Goal: Information Seeking & Learning: Check status

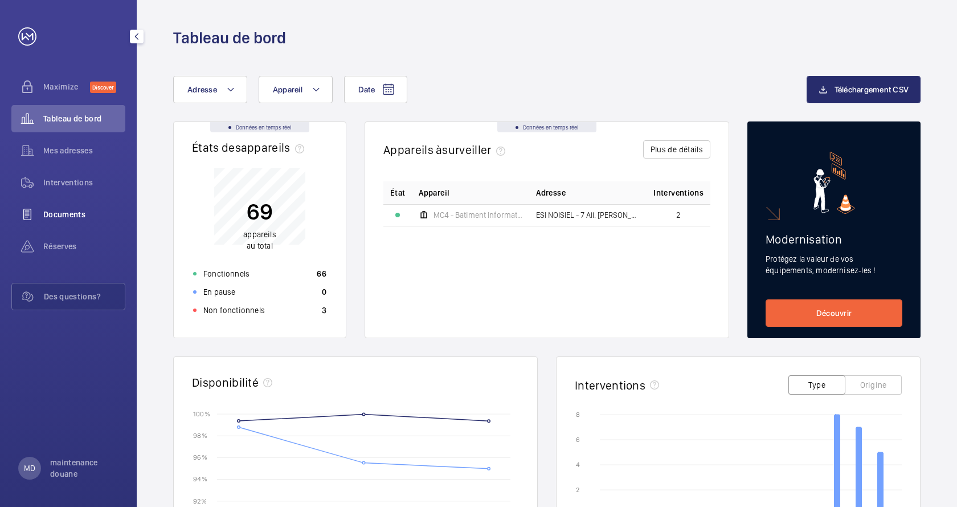
click at [72, 215] on span "Documents" at bounding box center [84, 214] width 82 height 11
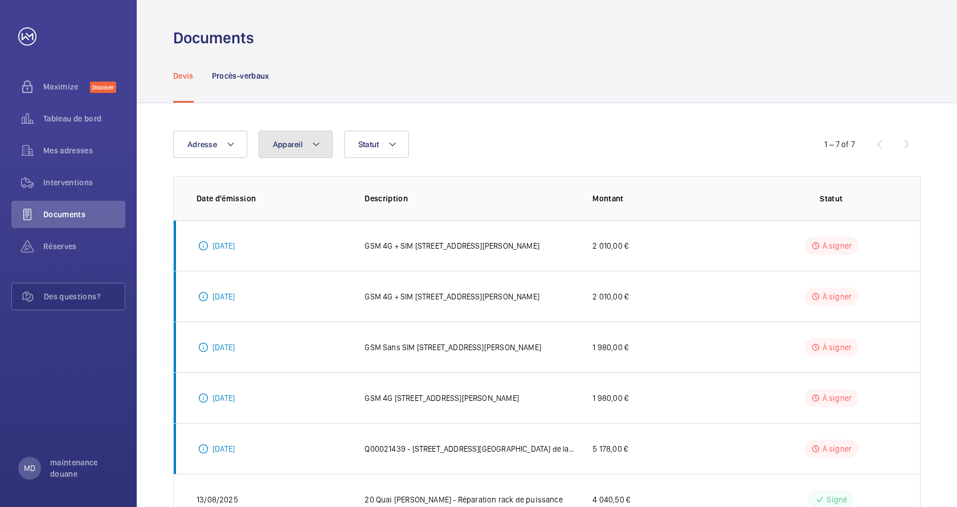
click at [312, 146] on mat-icon at bounding box center [316, 144] width 9 height 14
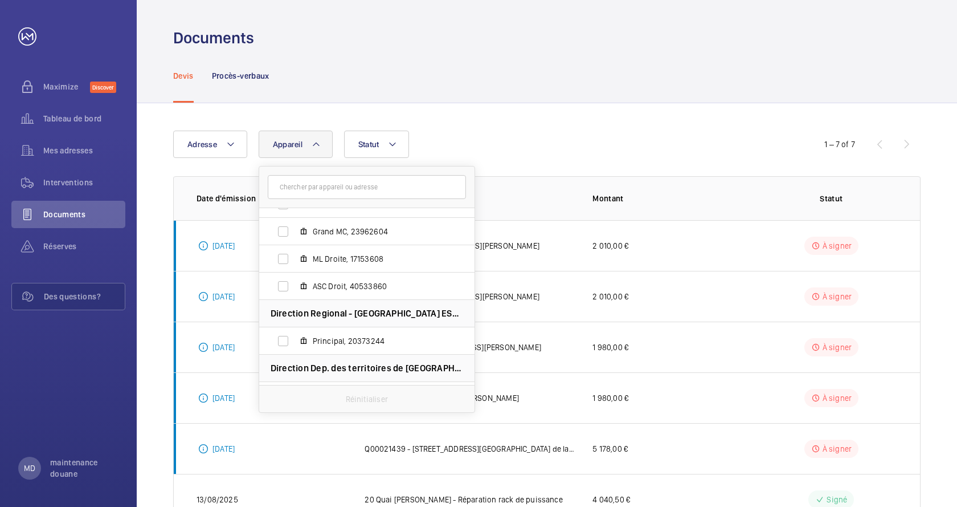
scroll to position [2340, 0]
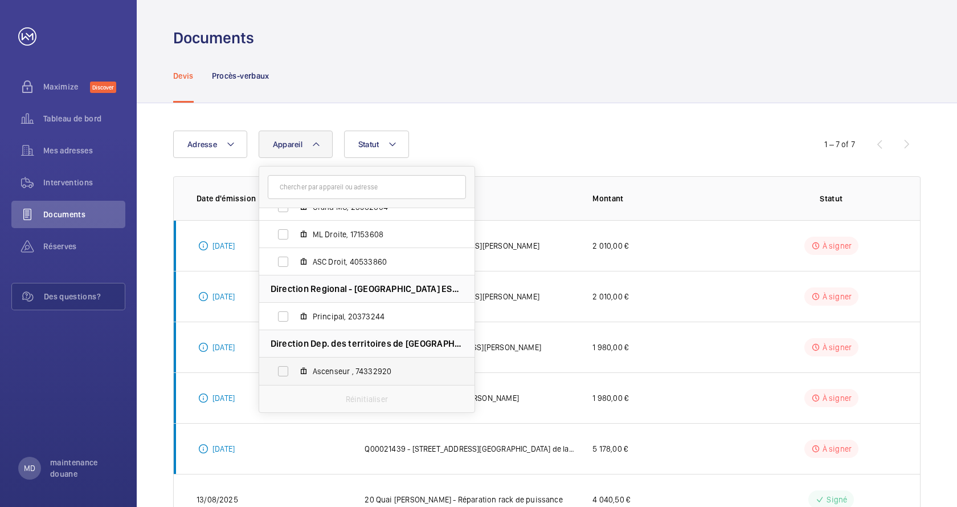
click at [362, 366] on span "Ascenseur , 74332920" at bounding box center [379, 370] width 132 height 11
click at [295, 366] on input "Ascenseur , 74332920" at bounding box center [283, 371] width 23 height 23
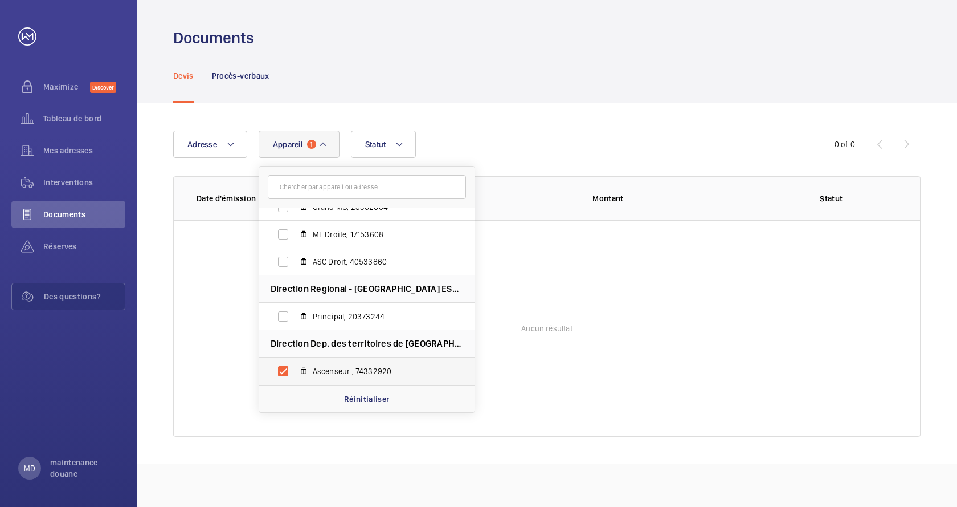
click at [350, 369] on span "Ascenseur , 74332920" at bounding box center [379, 370] width 132 height 11
click at [295, 369] on input "Ascenseur , 74332920" at bounding box center [283, 371] width 23 height 23
checkbox input "false"
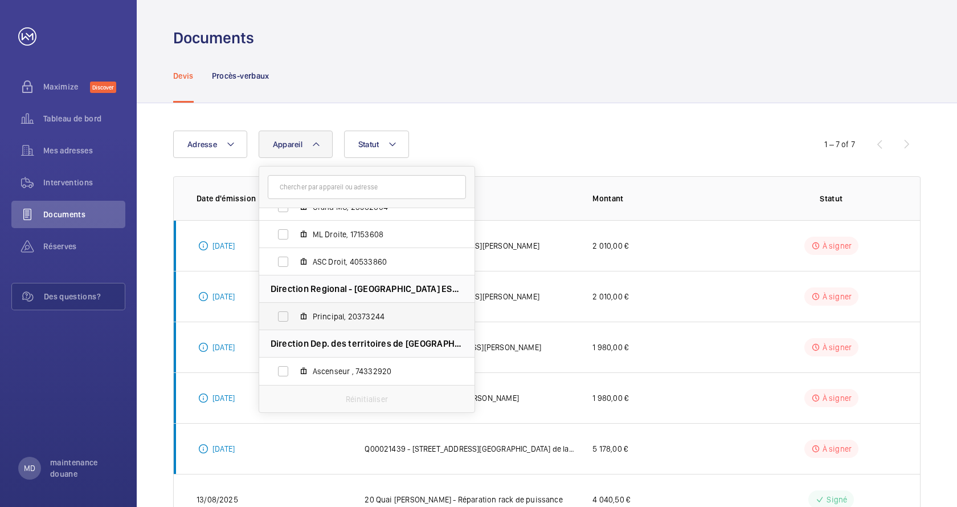
click at [352, 317] on span "Principal, 20373244" at bounding box center [379, 316] width 132 height 11
click at [295, 317] on input "Principal, 20373244" at bounding box center [283, 316] width 23 height 23
checkbox input "true"
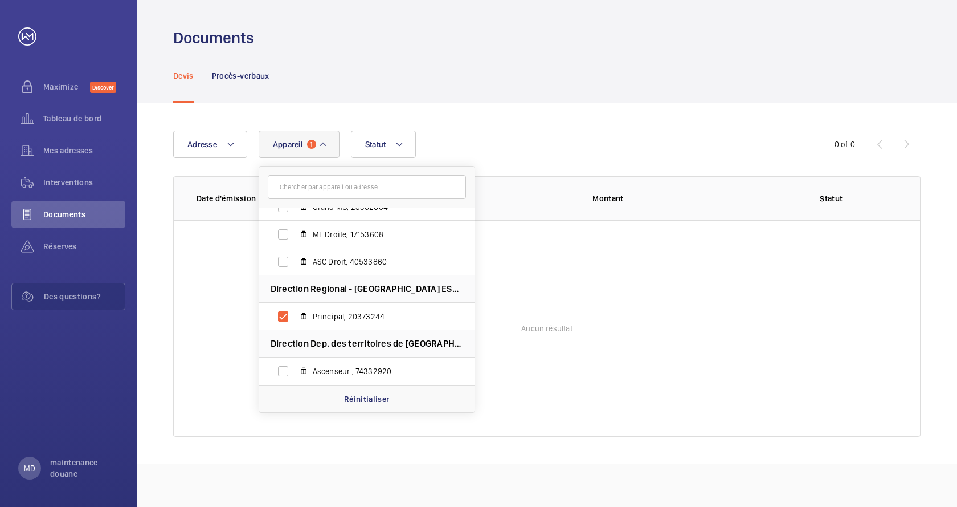
click at [163, 268] on div "Adresse Appareil 1 Mine [GEOGRAPHIC_DATA] PSL - [GEOGRAPHIC_DATA] - [STREET_ADD…" at bounding box center [547, 283] width 821 height 361
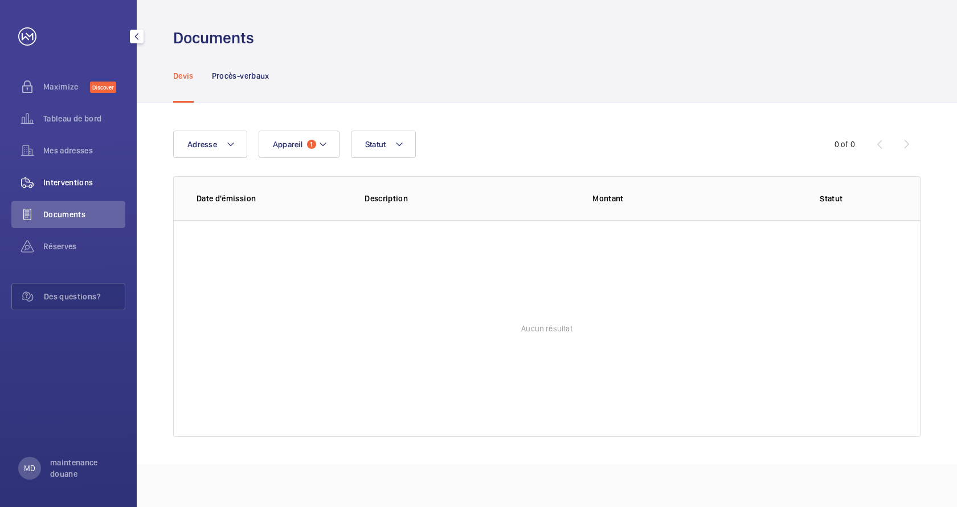
click at [50, 181] on span "Interventions" at bounding box center [84, 182] width 82 height 11
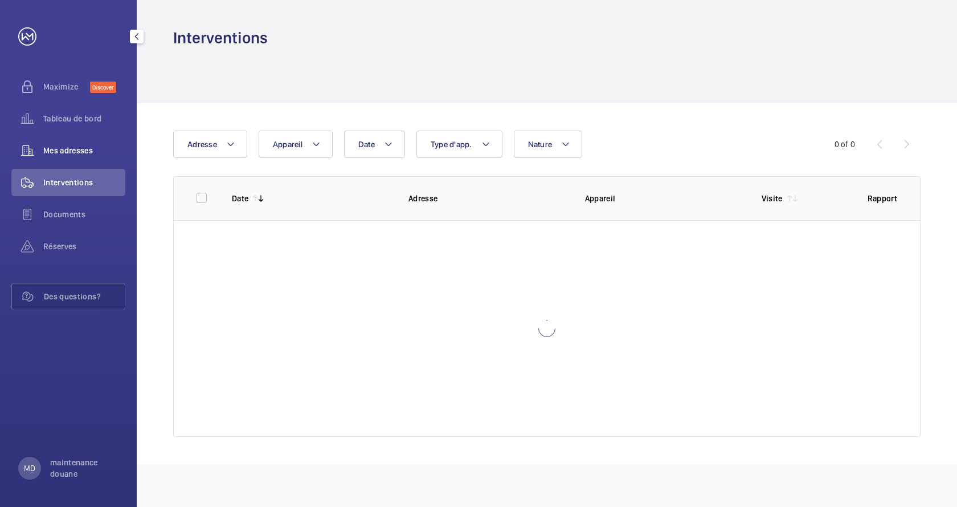
click at [55, 154] on span "Mes adresses" at bounding box center [84, 150] width 82 height 11
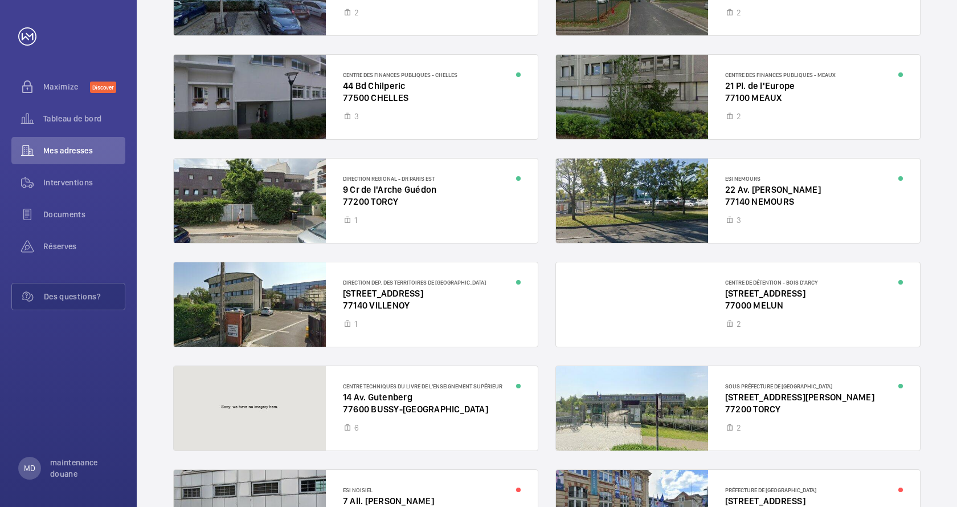
scroll to position [332, 0]
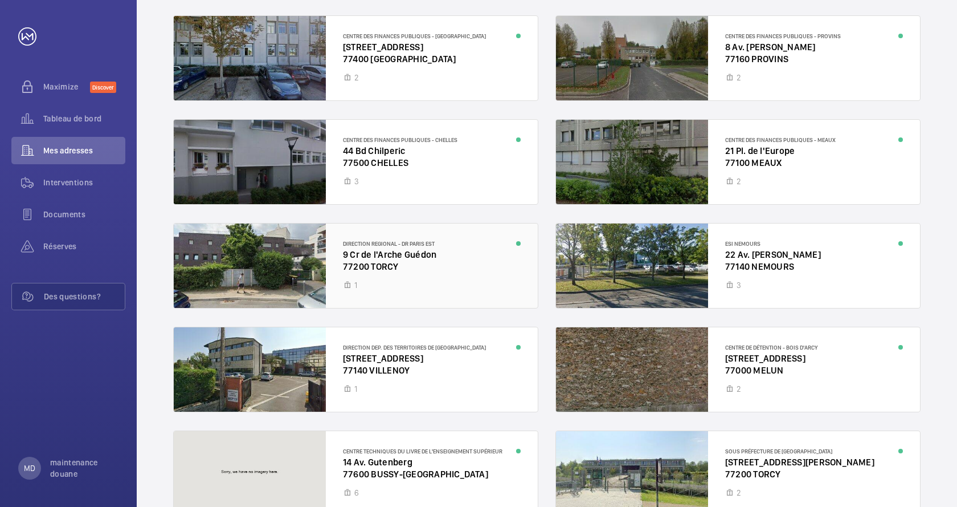
click at [378, 247] on div at bounding box center [356, 265] width 364 height 84
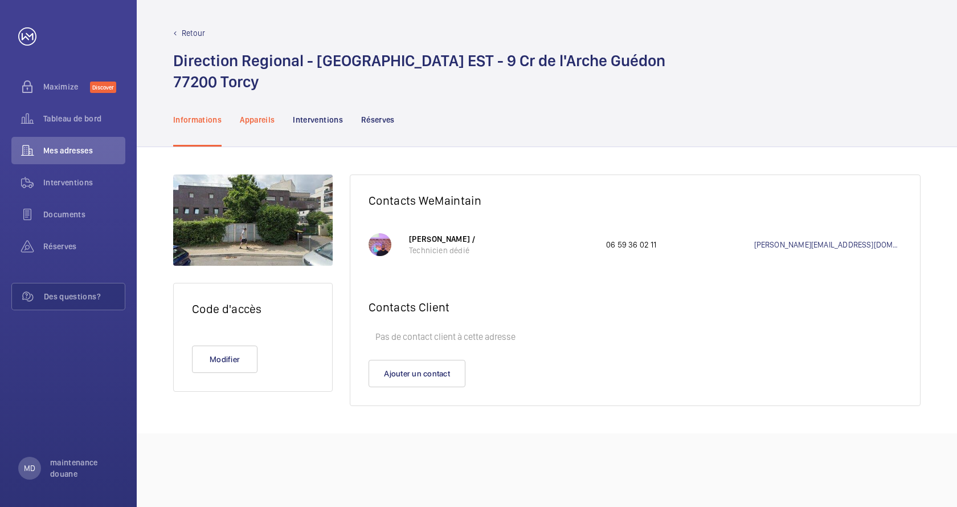
click at [255, 115] on p "Appareils" at bounding box center [257, 119] width 35 height 11
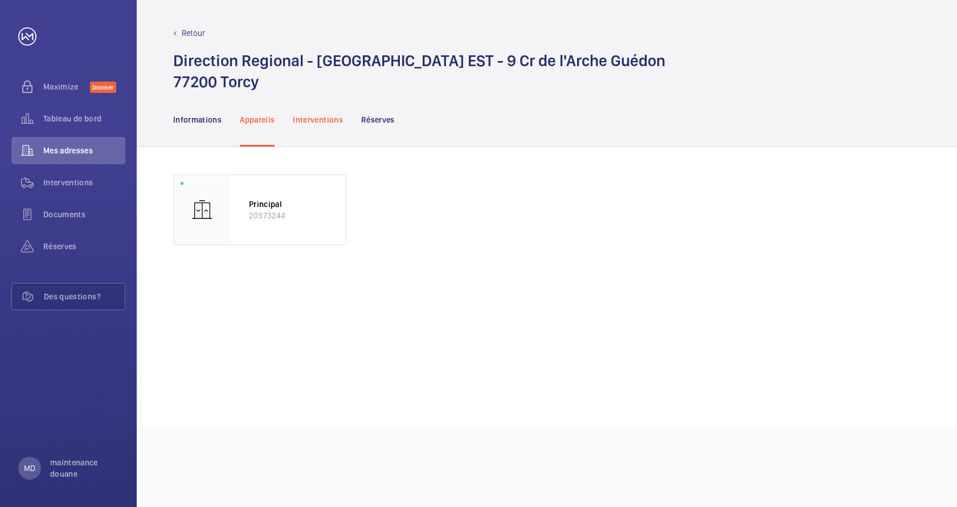
click at [324, 124] on p "Interventions" at bounding box center [318, 119] width 50 height 11
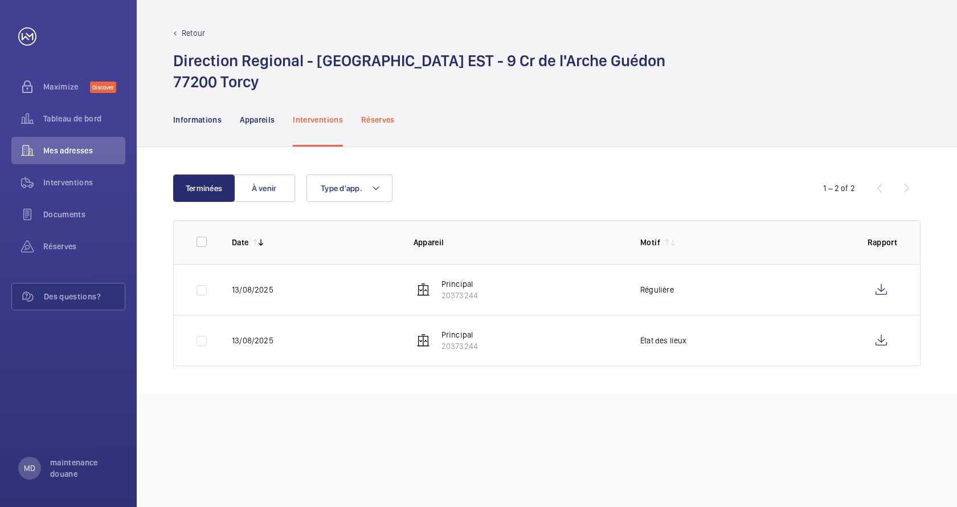
click at [378, 119] on p "Réserves" at bounding box center [378, 119] width 34 height 11
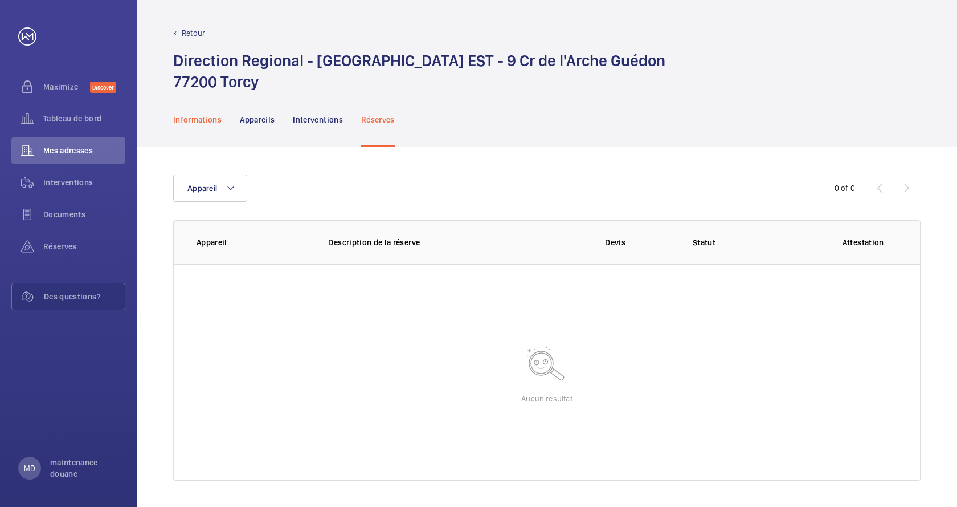
click at [196, 121] on p "Informations" at bounding box center [197, 119] width 48 height 11
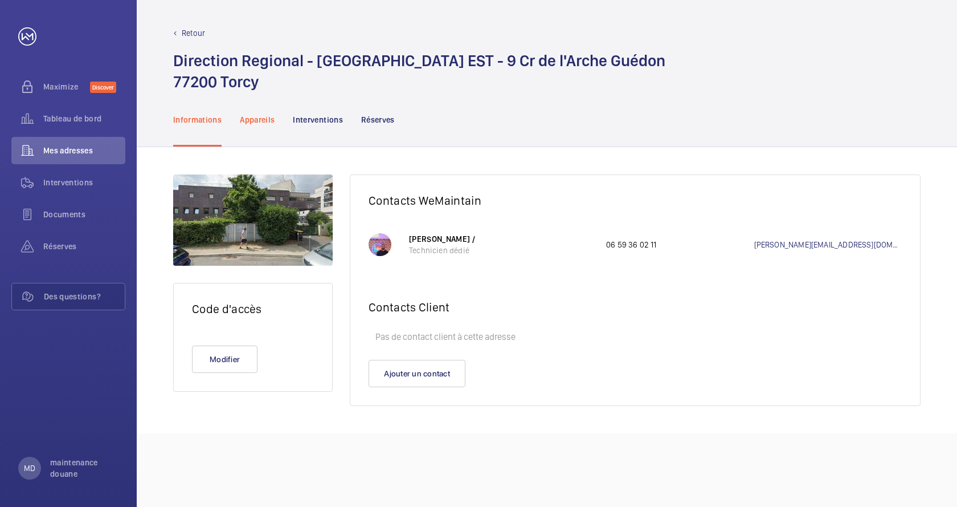
click at [250, 119] on p "Appareils" at bounding box center [257, 119] width 35 height 11
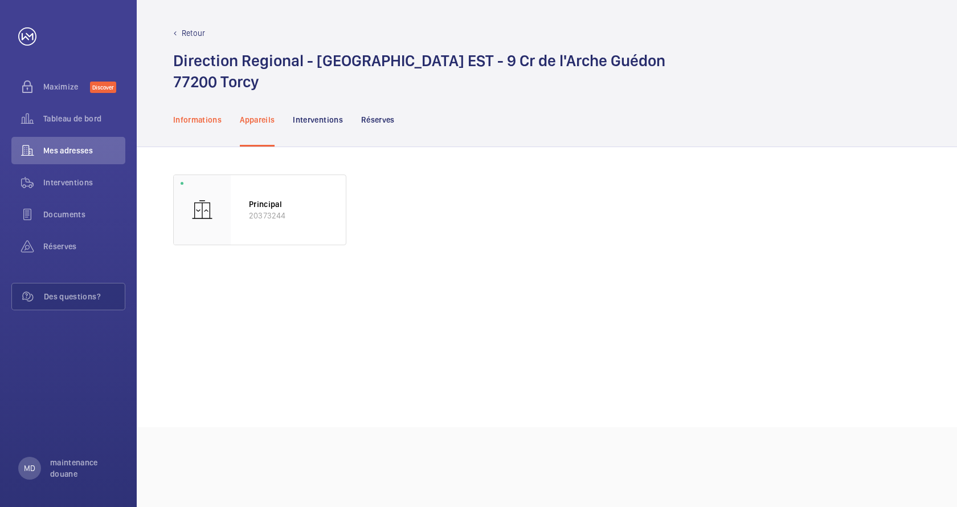
click at [203, 124] on p "Informations" at bounding box center [197, 119] width 48 height 11
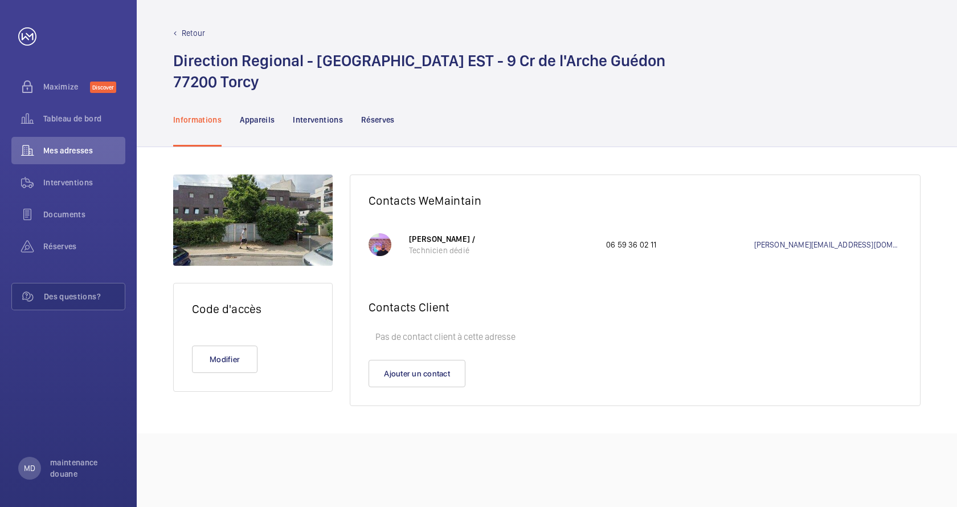
click at [277, 433] on div "Retour Direction Regional - DR Paris EST - 9 Cr de l'Arche Guédon 77200 Torcy I…" at bounding box center [547, 253] width 821 height 507
click at [258, 119] on p "Appareils" at bounding box center [257, 119] width 35 height 11
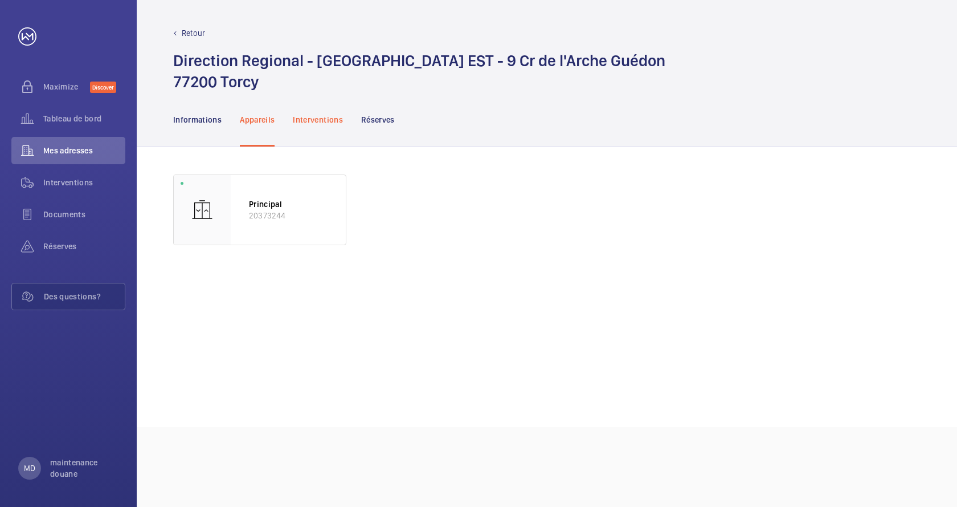
click at [307, 118] on p "Interventions" at bounding box center [318, 119] width 50 height 11
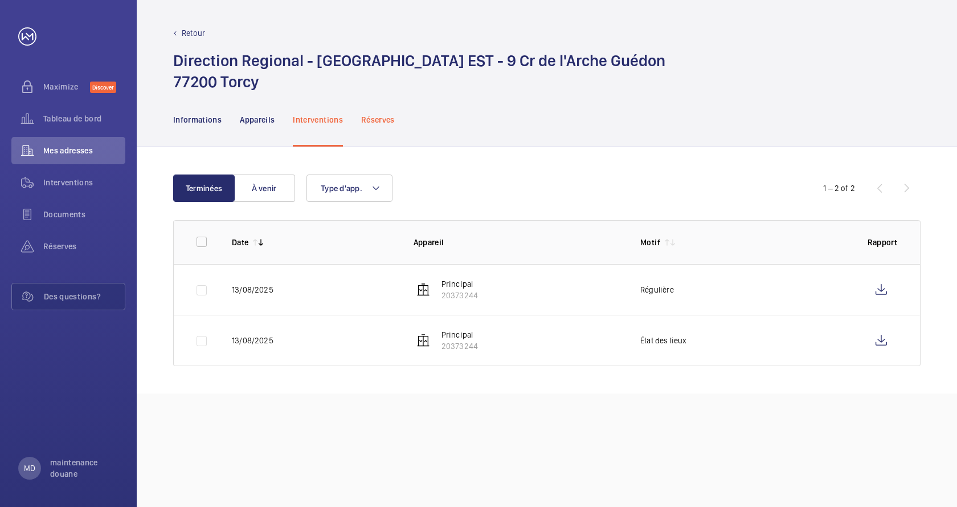
click at [368, 117] on p "Réserves" at bounding box center [378, 119] width 34 height 11
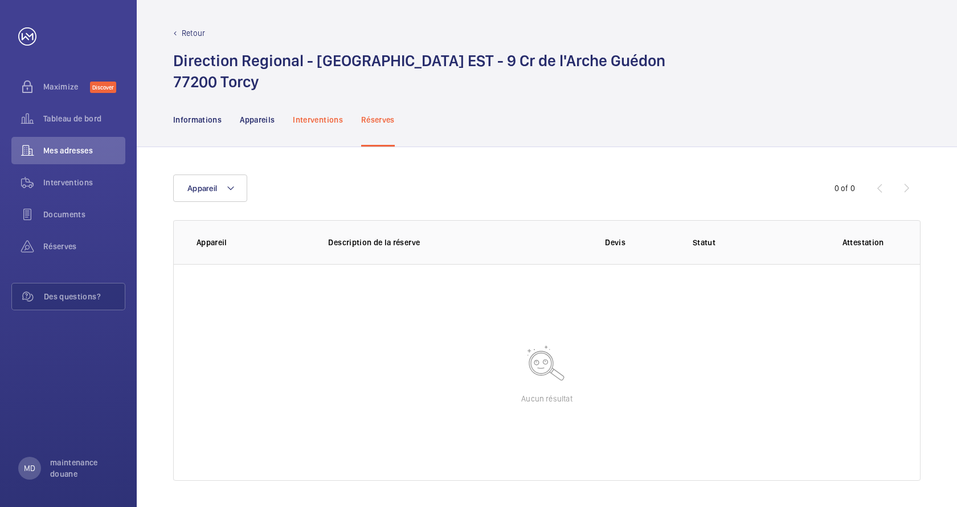
click at [311, 117] on p "Interventions" at bounding box center [318, 119] width 50 height 11
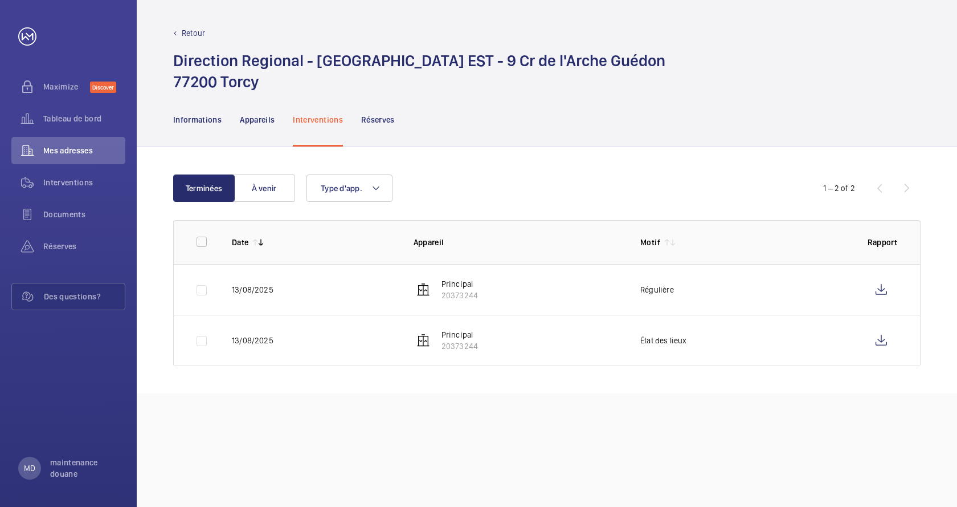
click at [455, 334] on p "Principal" at bounding box center [460, 334] width 36 height 11
click at [255, 183] on button "À venir" at bounding box center [265, 187] width 62 height 27
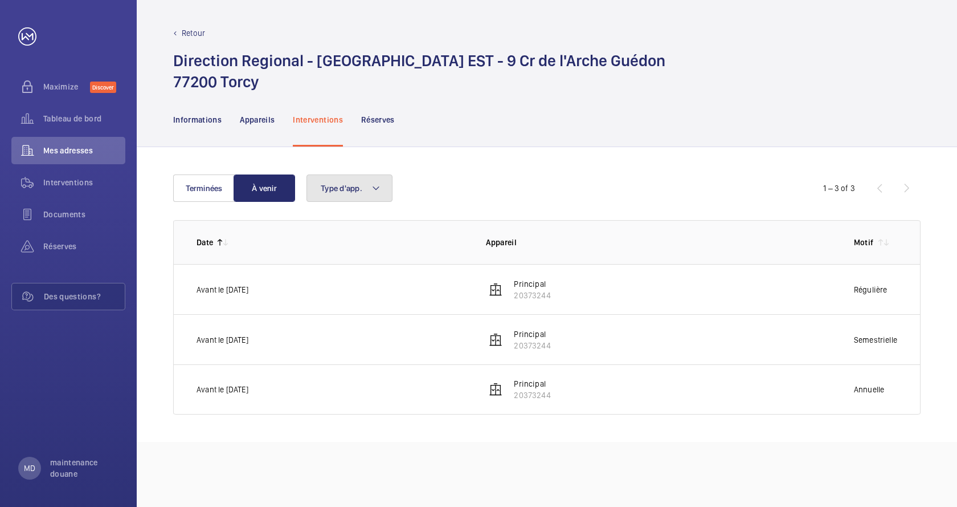
click at [339, 185] on span "Type d'app." at bounding box center [342, 187] width 42 height 9
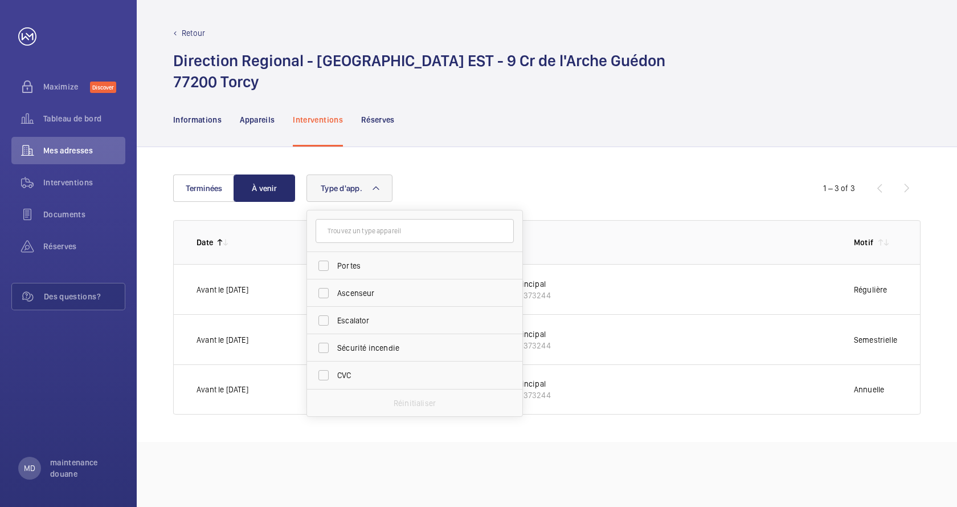
click at [342, 183] on button "Type d'app." at bounding box center [350, 187] width 86 height 27
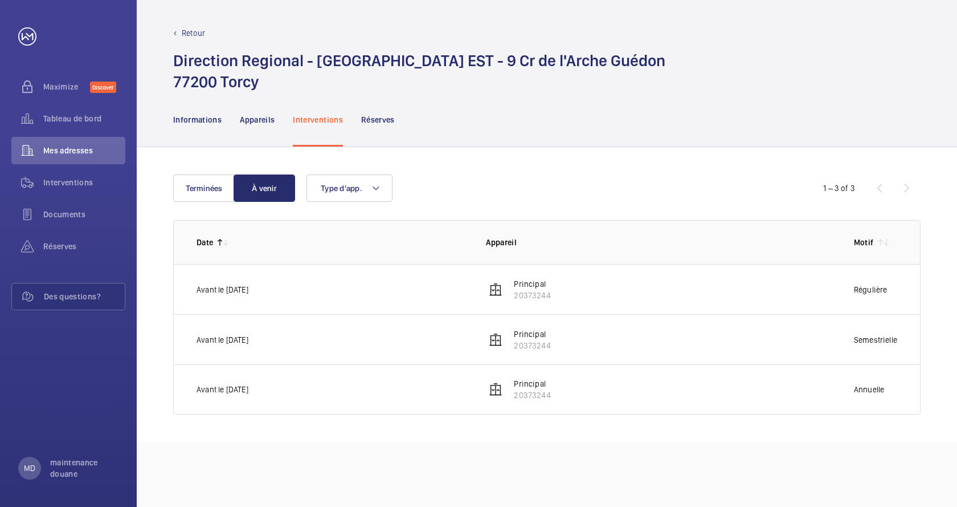
click at [467, 178] on div "Type d'app." at bounding box center [546, 187] width 478 height 27
click at [289, 157] on div "Terminées À venir Type d'app. 1 – 3 of 3 Date Appareil Motif Avant le [DATE] Pr…" at bounding box center [547, 294] width 821 height 295
